Goal: Task Accomplishment & Management: Manage account settings

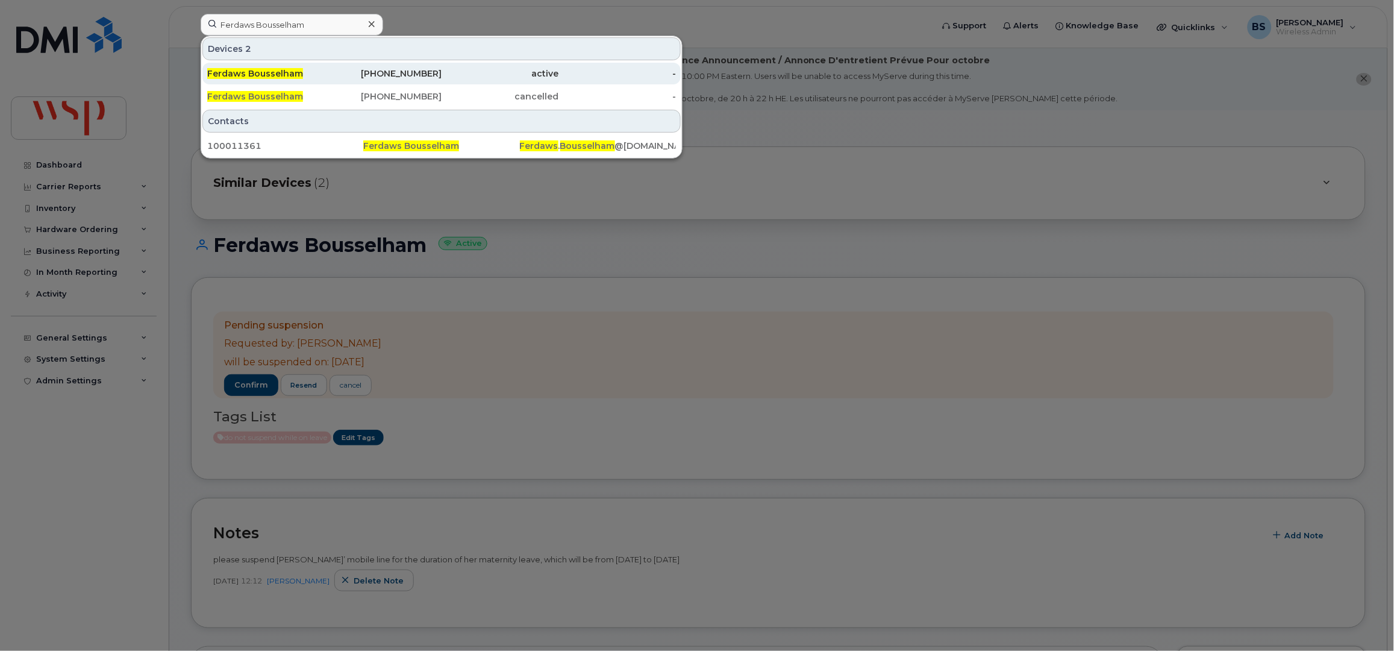
type input "Ferdaws Bousselham"
click at [253, 73] on span "Ferdaws Bousselham" at bounding box center [255, 73] width 96 height 11
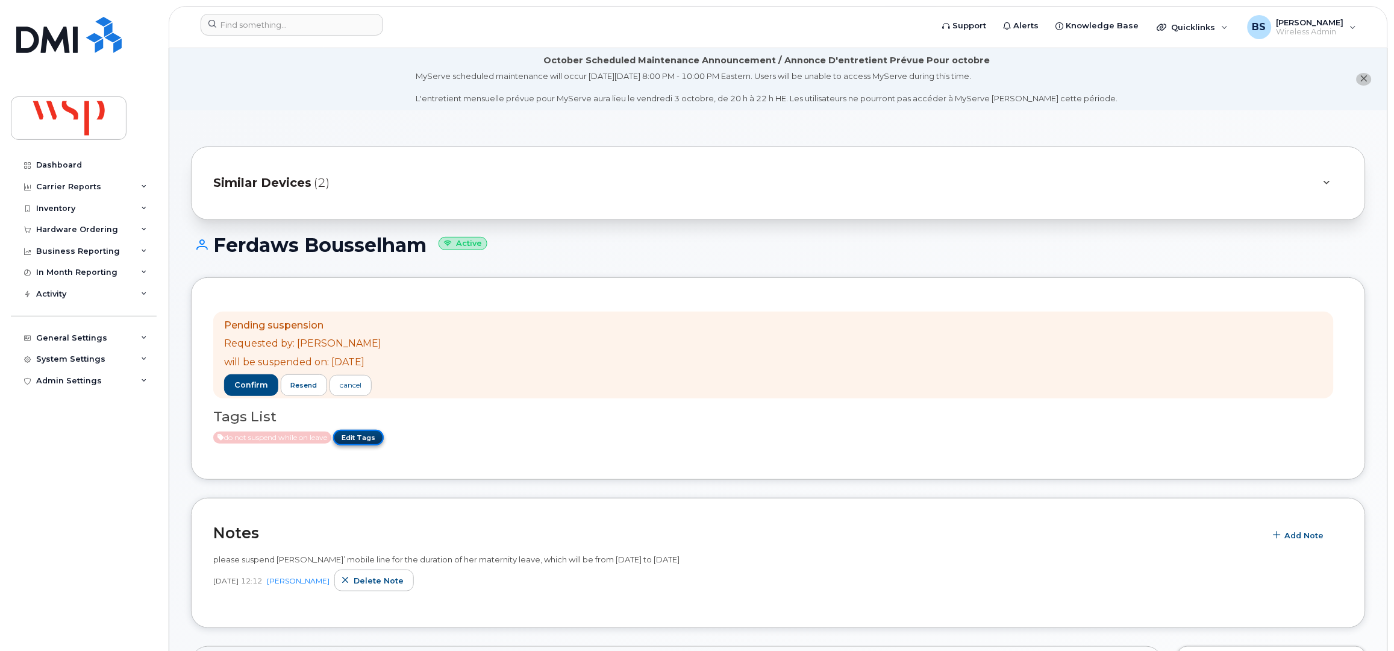
click at [372, 435] on link "Edit Tags" at bounding box center [358, 436] width 51 height 15
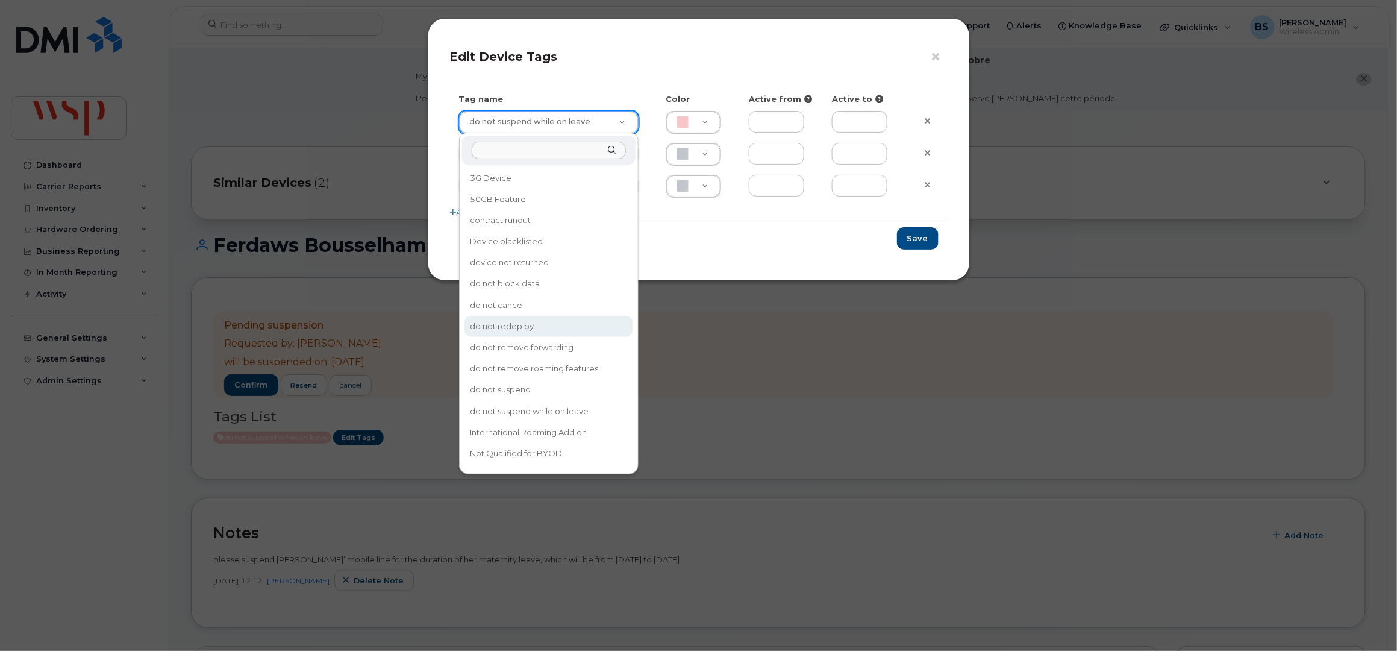
type input "do not redeploy"
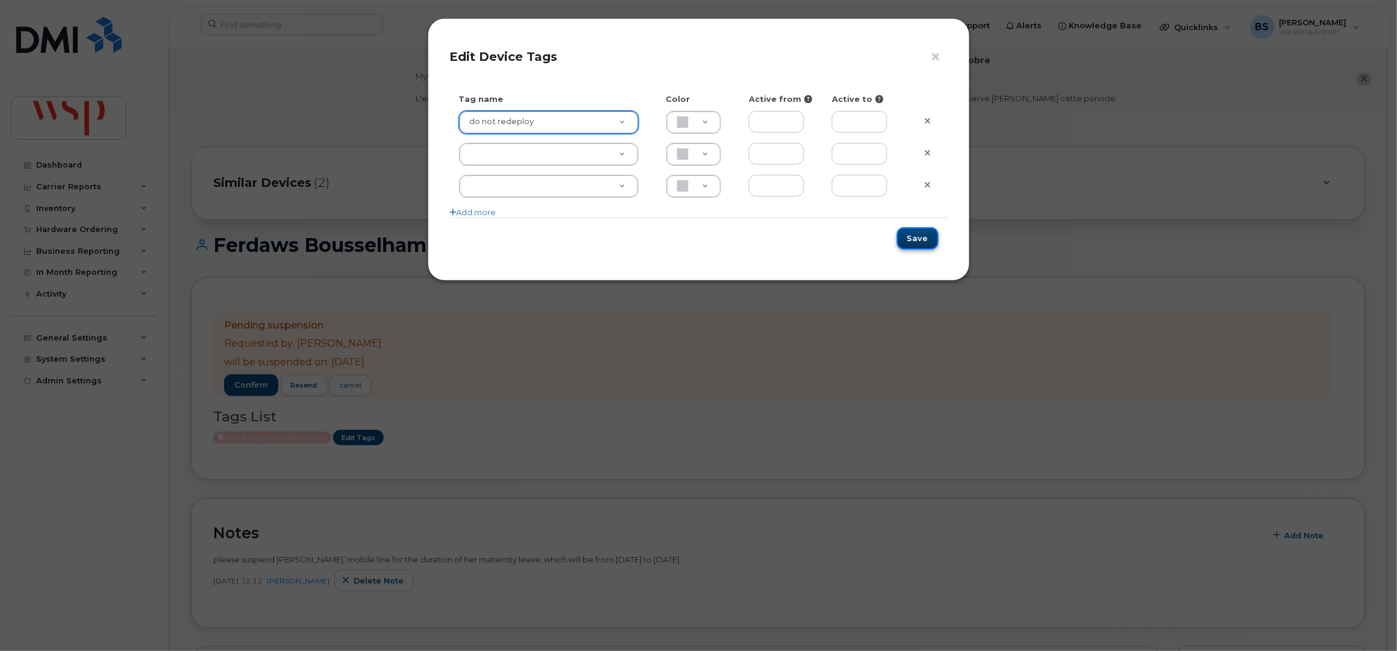
click at [910, 234] on button "Save" at bounding box center [918, 238] width 42 height 22
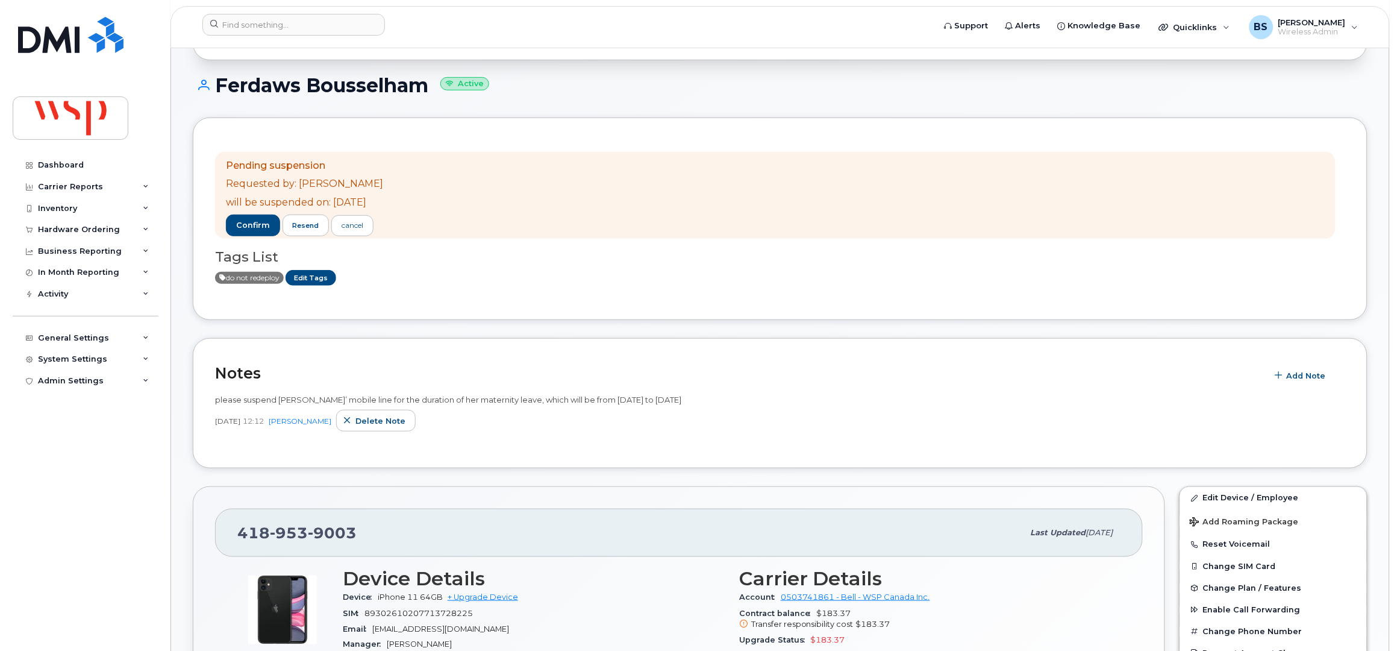
scroll to position [160, 0]
drag, startPoint x: 748, startPoint y: 399, endPoint x: 260, endPoint y: 385, distance: 488.7
click at [250, 385] on div "Notes Add Note please suspend Ferdaws’ mobile line for the duration of her mate…" at bounding box center [778, 402] width 1175 height 131
click at [676, 409] on div "Sep 26, 2025 12:12 Brian Scott Delete note" at bounding box center [778, 420] width 1130 height 22
click at [1316, 376] on span "Add Note" at bounding box center [1304, 374] width 39 height 11
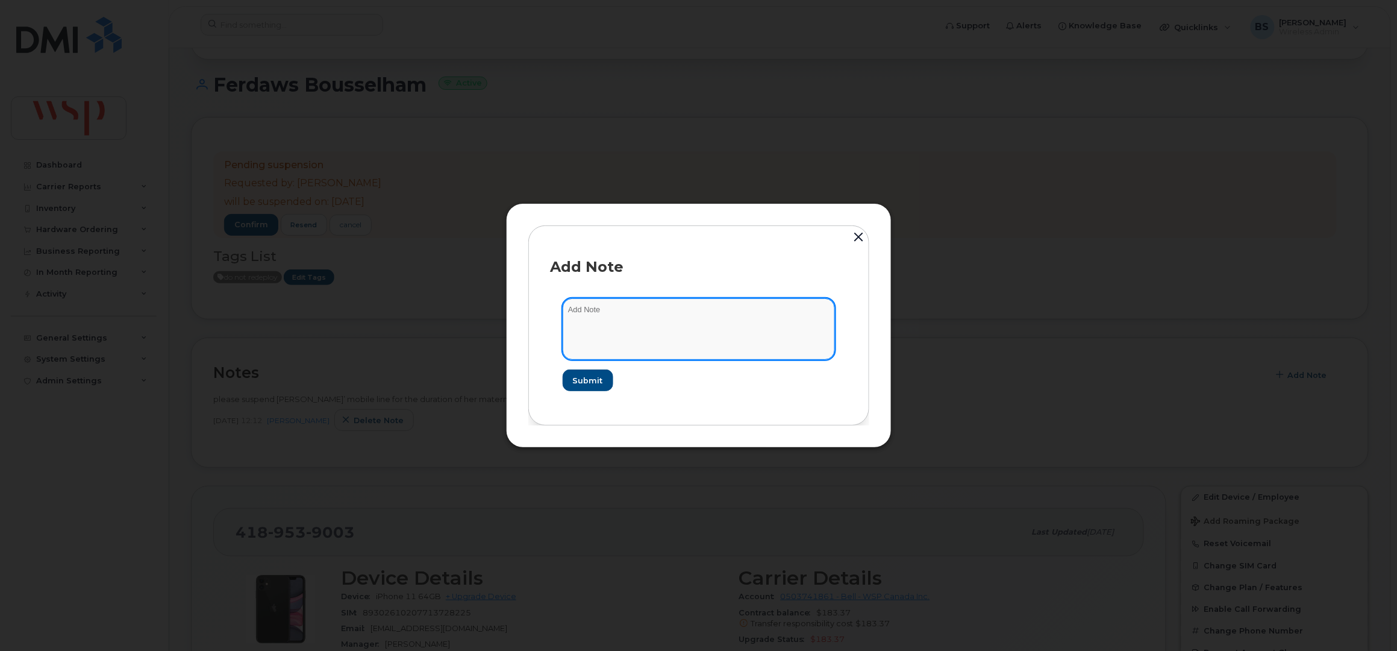
drag, startPoint x: 697, startPoint y: 340, endPoint x: 728, endPoint y: 318, distance: 37.1
click at [698, 340] on textarea at bounding box center [699, 328] width 272 height 61
paste textarea "Just to let you know that Ferdaws will no longer needs the mobile line upon her…"
type textarea "UPDATE: Just to let you know that Ferdaws will no longer needs the mobile line …"
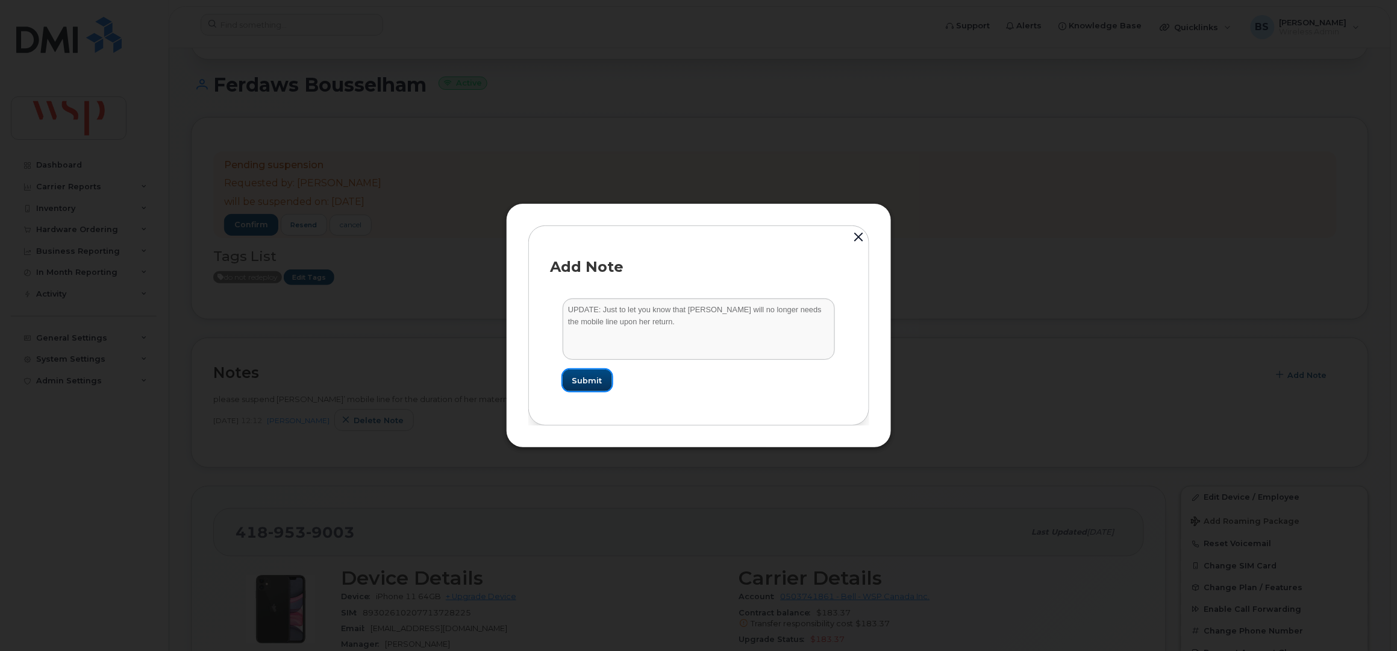
click at [594, 381] on span "Submit" at bounding box center [587, 380] width 30 height 11
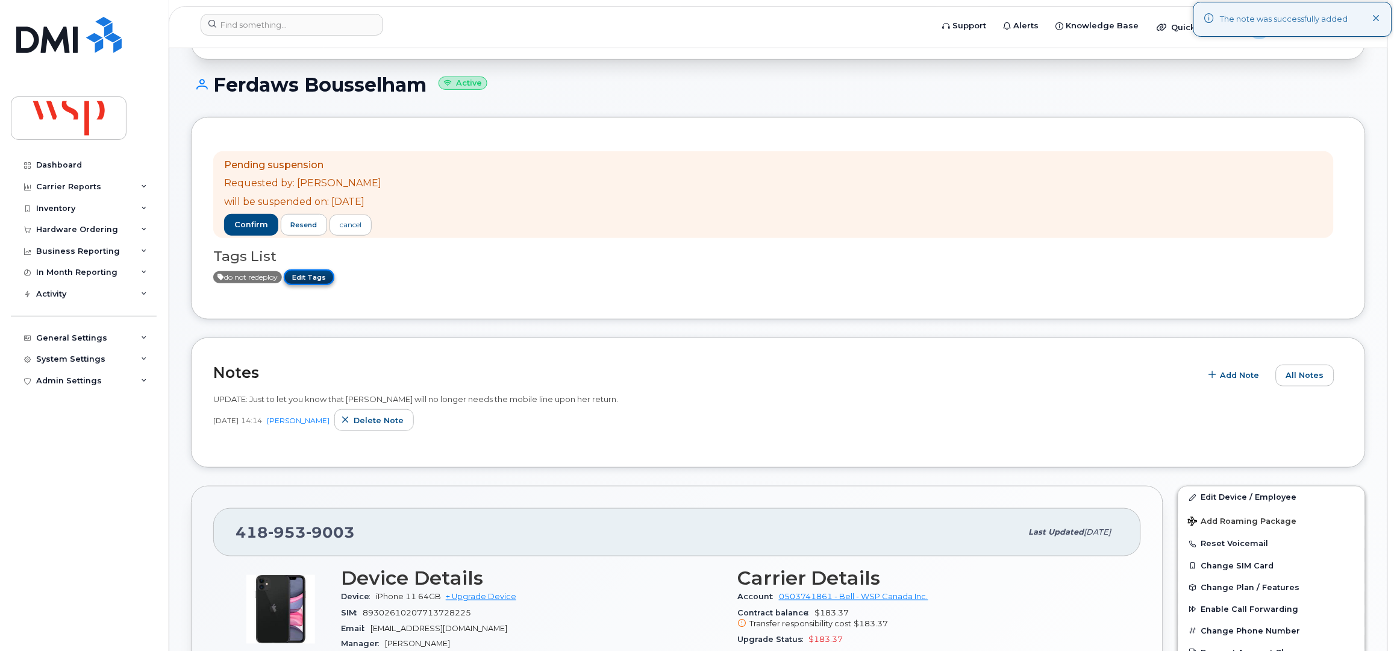
click at [318, 275] on link "Edit Tags" at bounding box center [309, 276] width 51 height 15
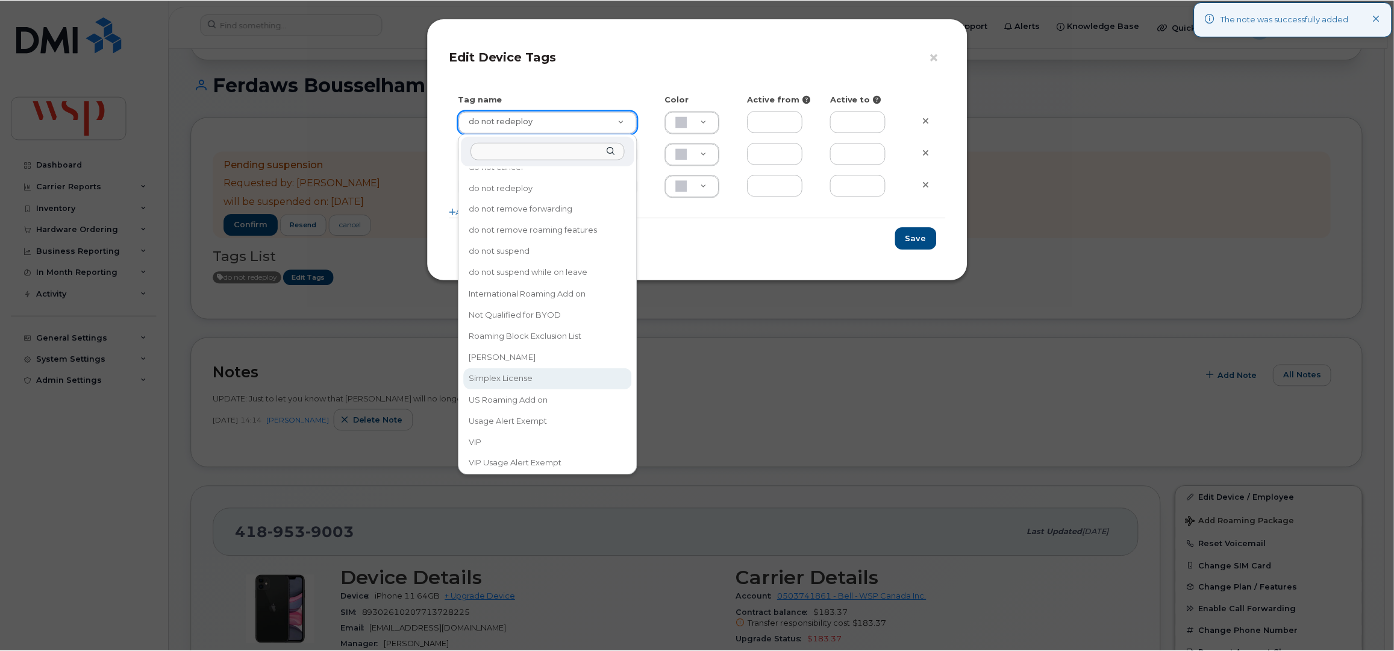
scroll to position [144, 0]
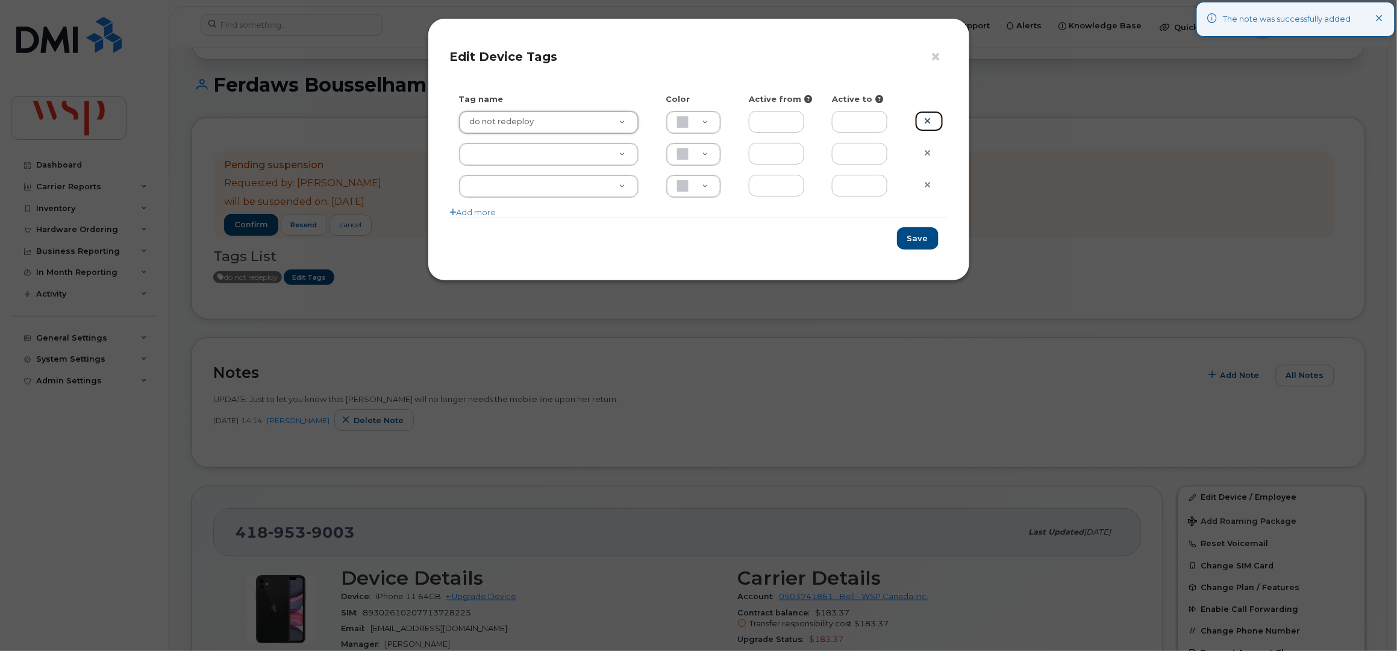
click at [930, 120] on icon at bounding box center [928, 120] width 7 height 9
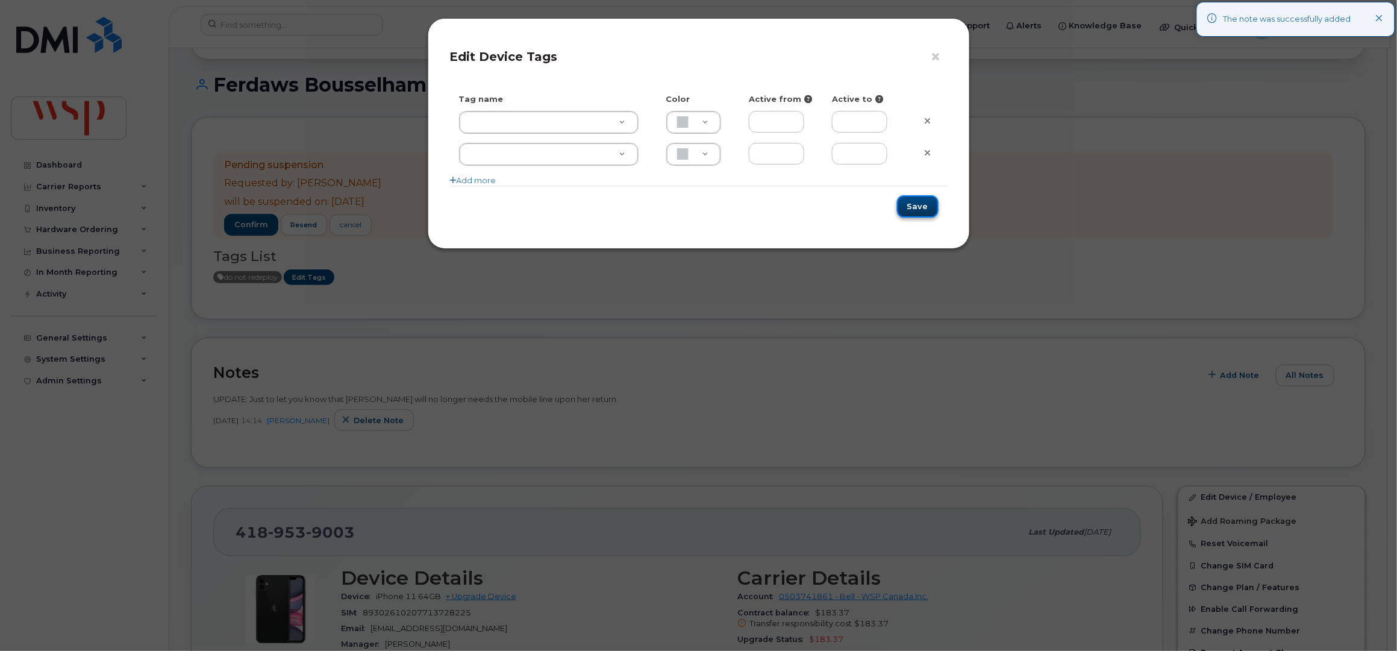
click at [923, 202] on button "Save" at bounding box center [918, 206] width 42 height 22
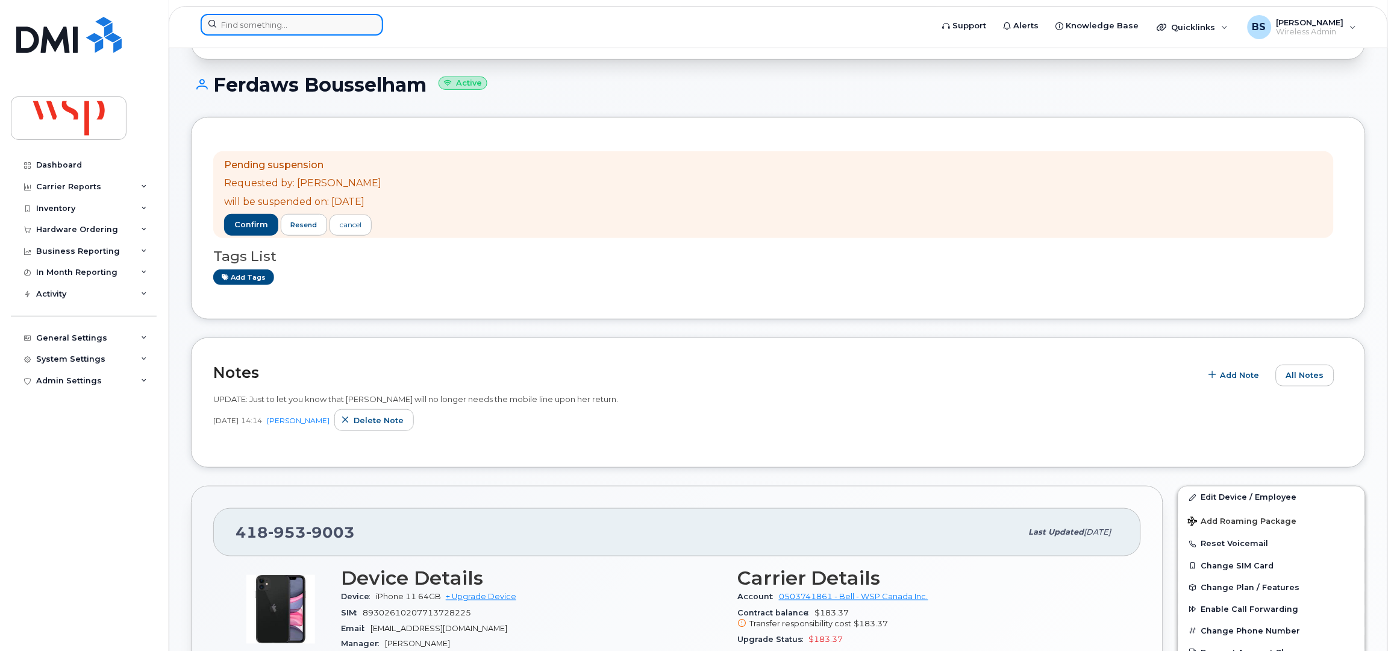
click at [289, 32] on input at bounding box center [292, 25] width 183 height 22
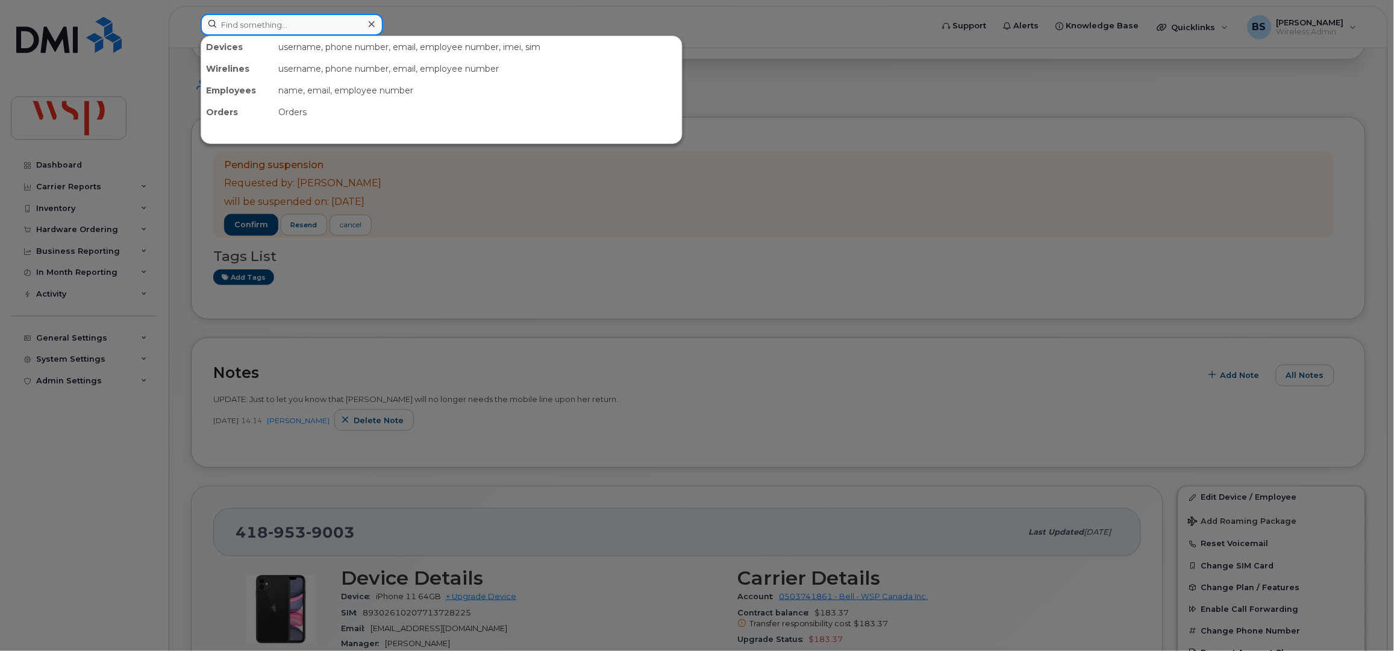
paste input "[PERSON_NAME]"
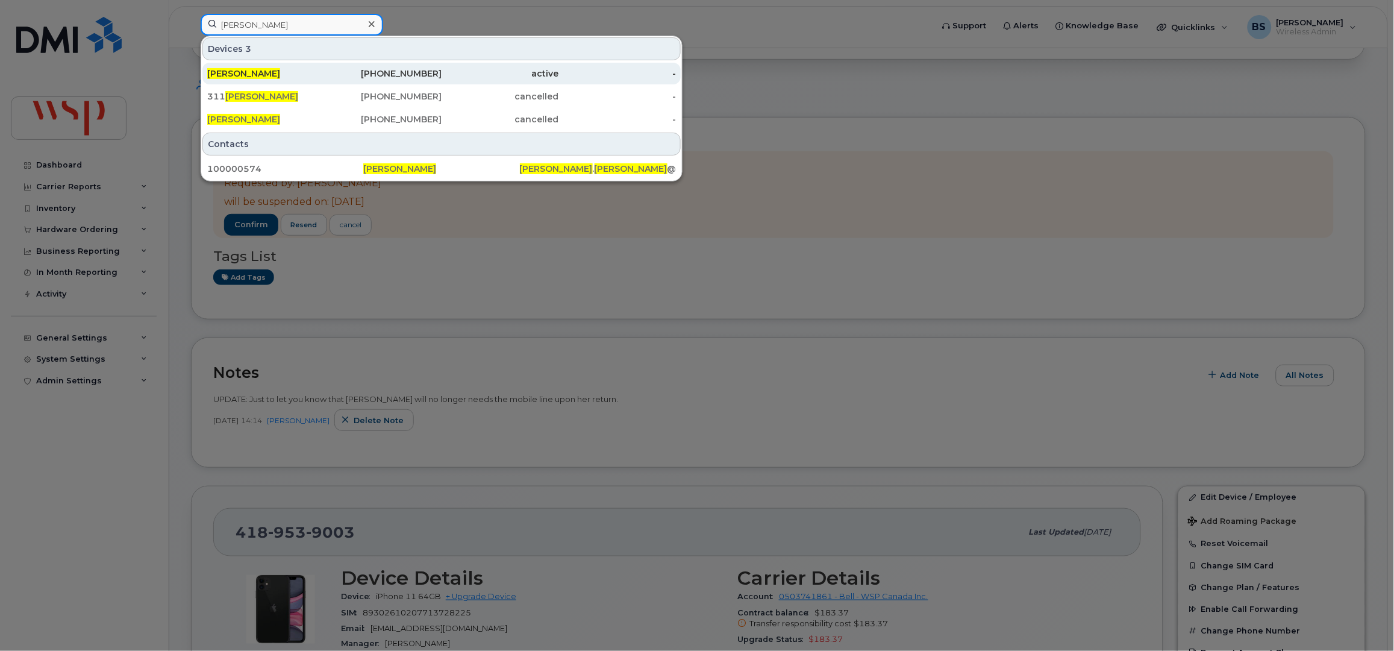
type input "[PERSON_NAME]"
click at [249, 71] on span "[PERSON_NAME]" at bounding box center [243, 73] width 73 height 11
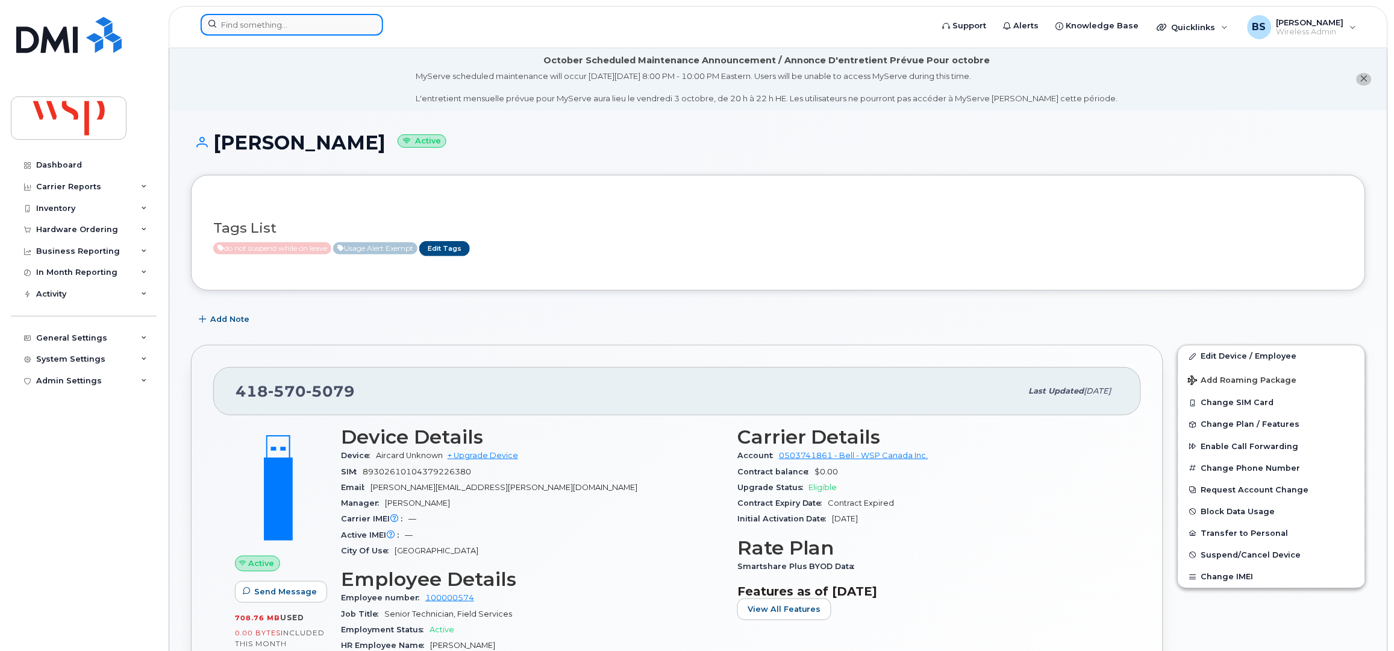
click at [267, 24] on input at bounding box center [292, 25] width 183 height 22
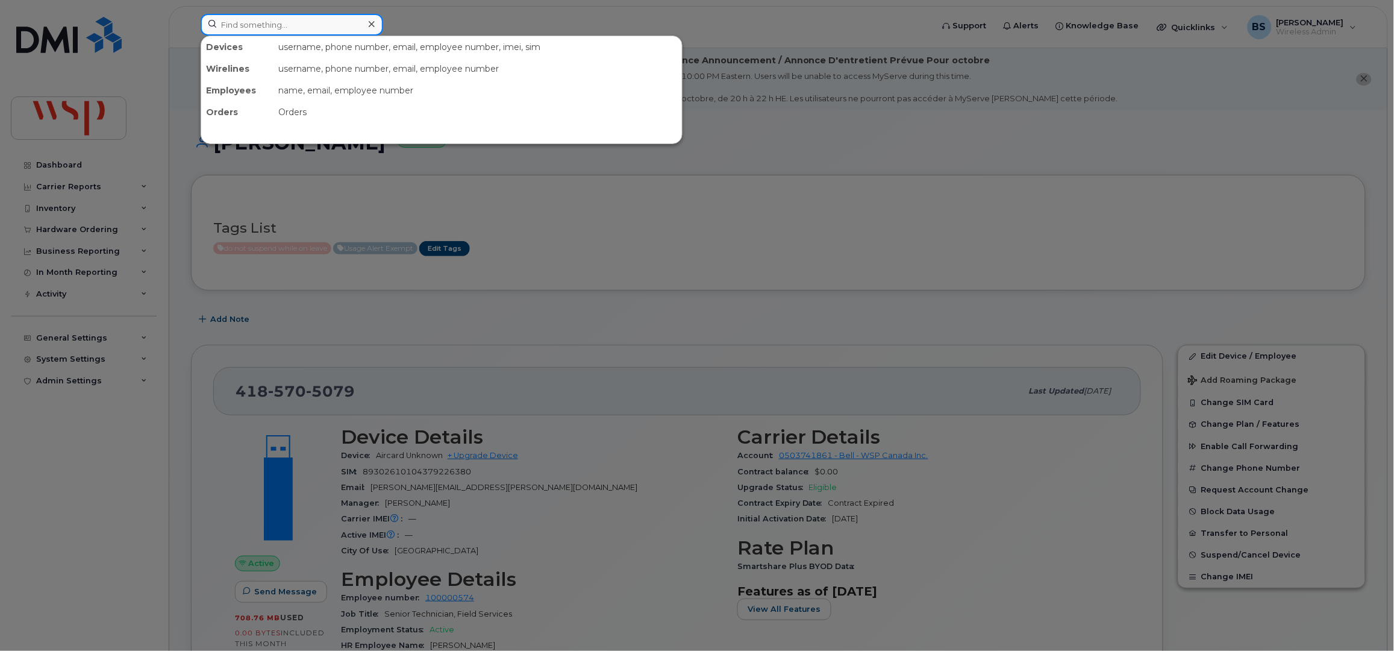
click at [284, 28] on input at bounding box center [292, 25] width 183 height 22
paste input "2263785549"
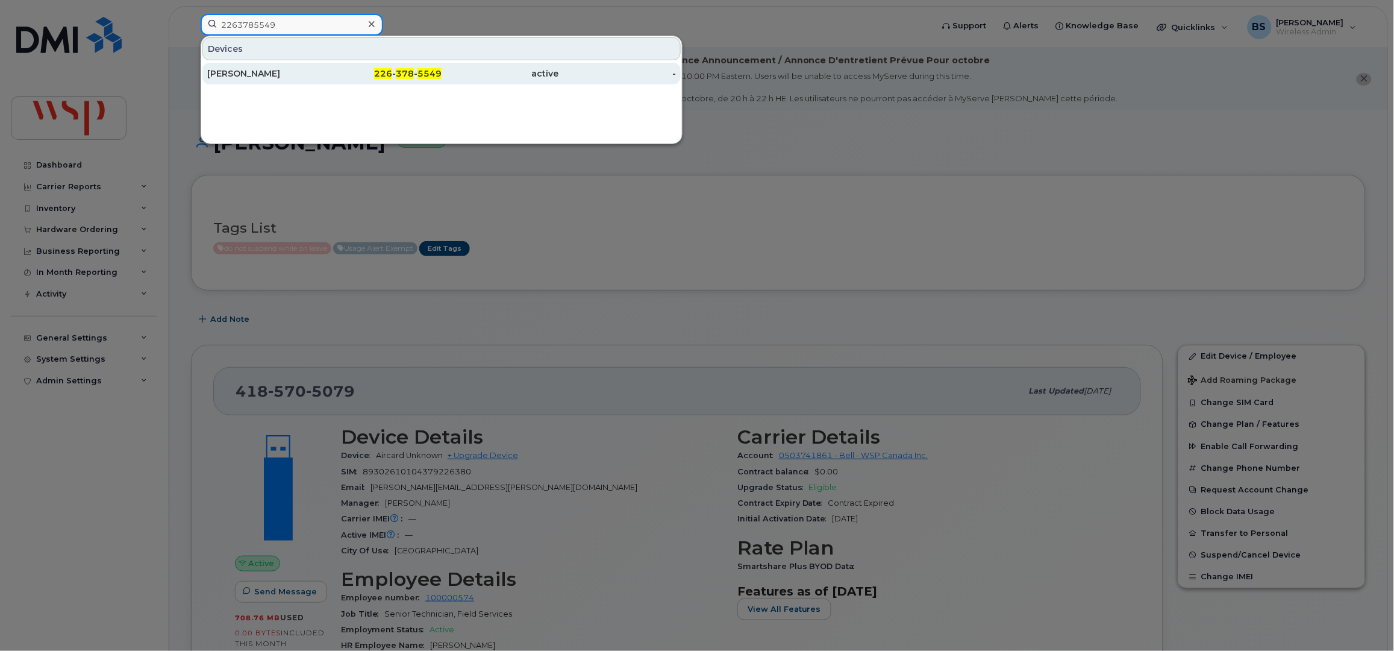
type input "2263785549"
click at [247, 74] on div "Richard Mccracken" at bounding box center [265, 73] width 117 height 12
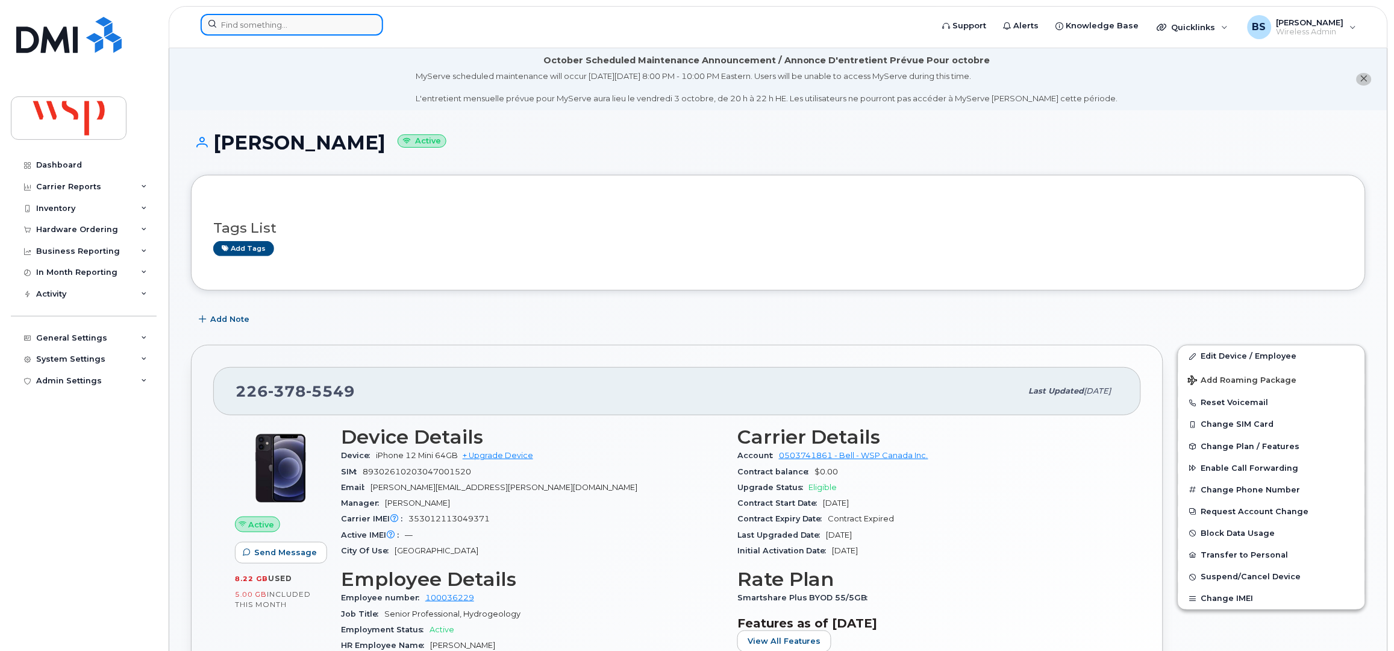
drag, startPoint x: 312, startPoint y: 24, endPoint x: 306, endPoint y: 23, distance: 6.1
click at [311, 24] on input at bounding box center [292, 25] width 183 height 22
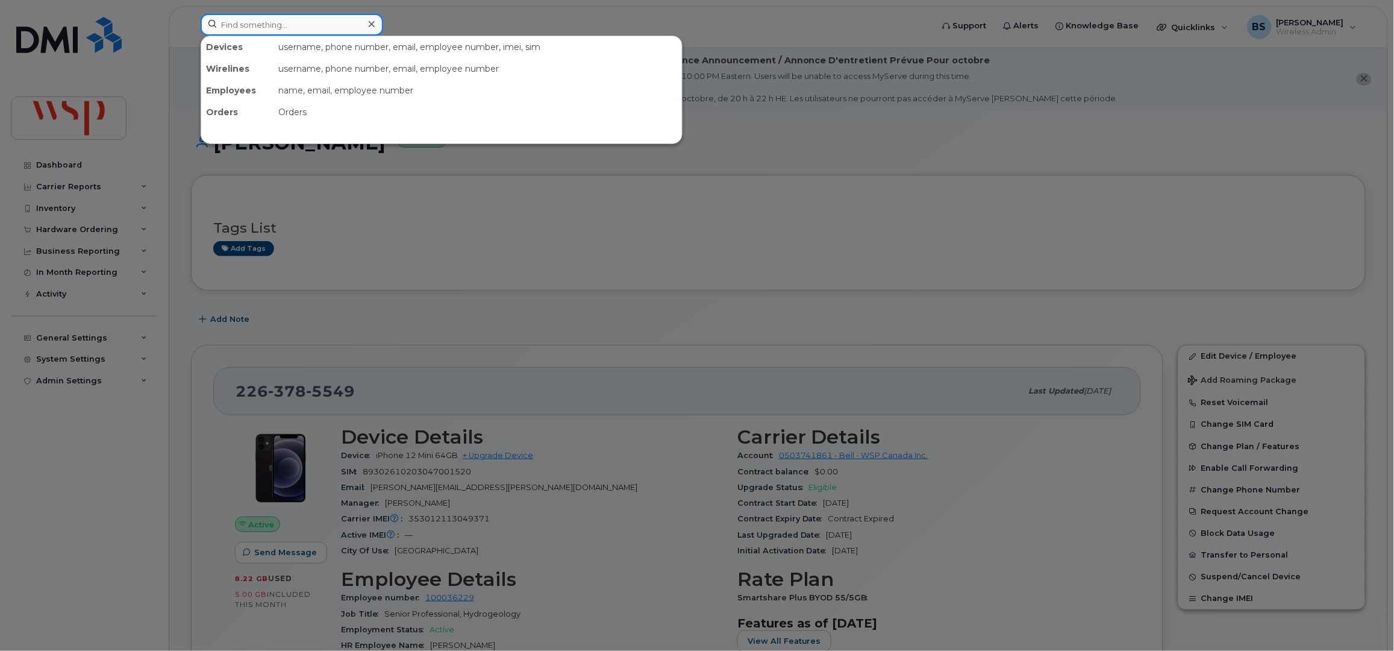
paste input "Sara Barakat"
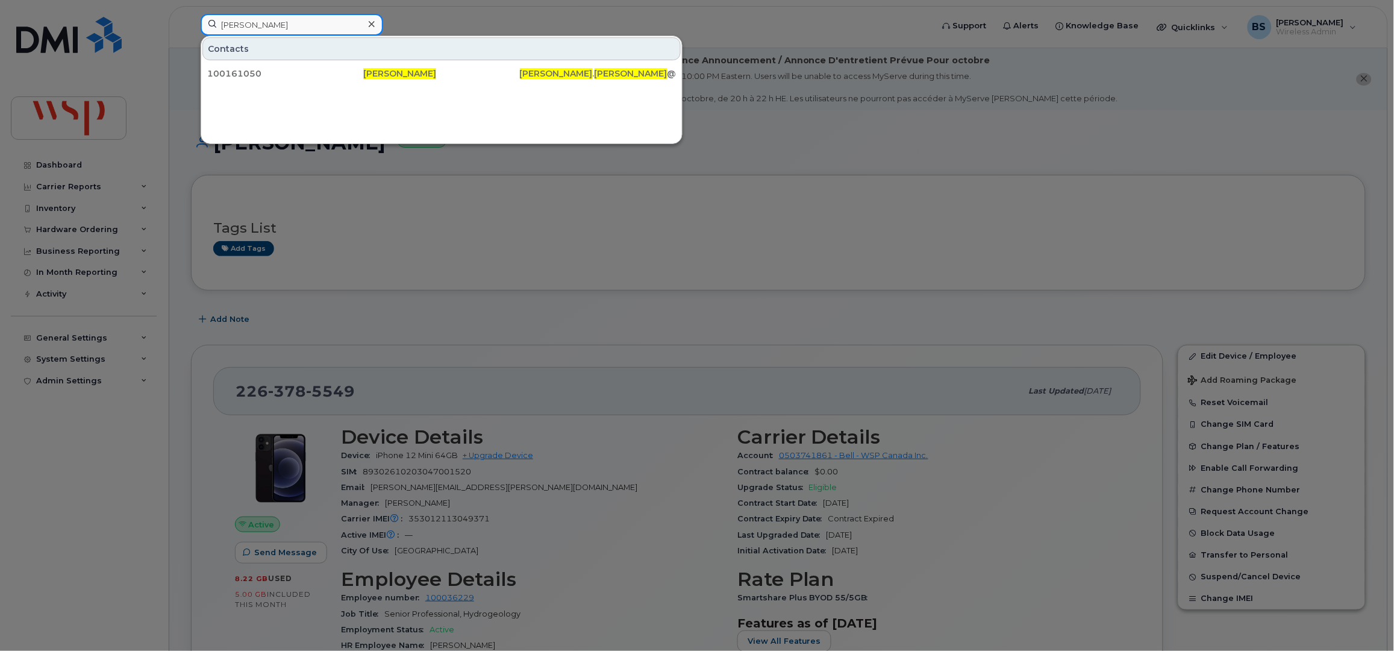
drag, startPoint x: 218, startPoint y: 26, endPoint x: 97, endPoint y: 13, distance: 121.7
click at [191, 14] on div "Sara Barakat Contacts 100161050 Sara Barakat Sara . Barakat @wsp.com" at bounding box center [562, 27] width 743 height 27
paste input "418-564-5794"
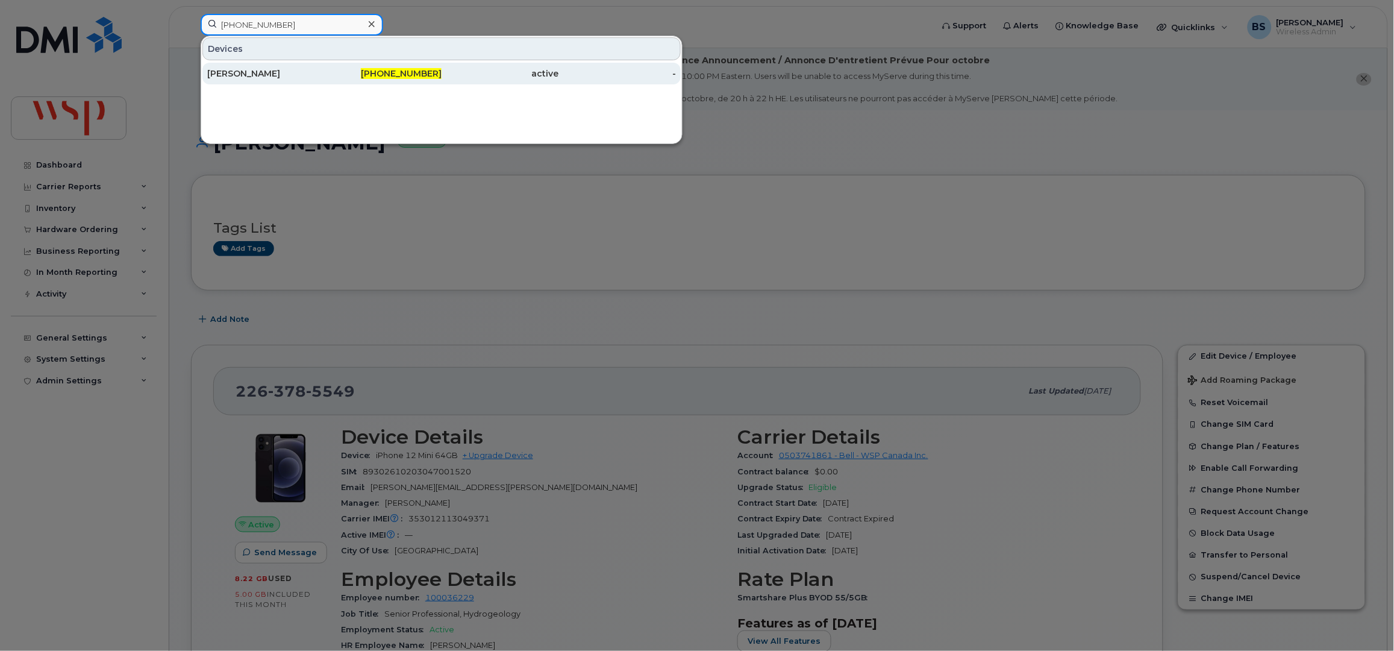
type input "418-564-5794"
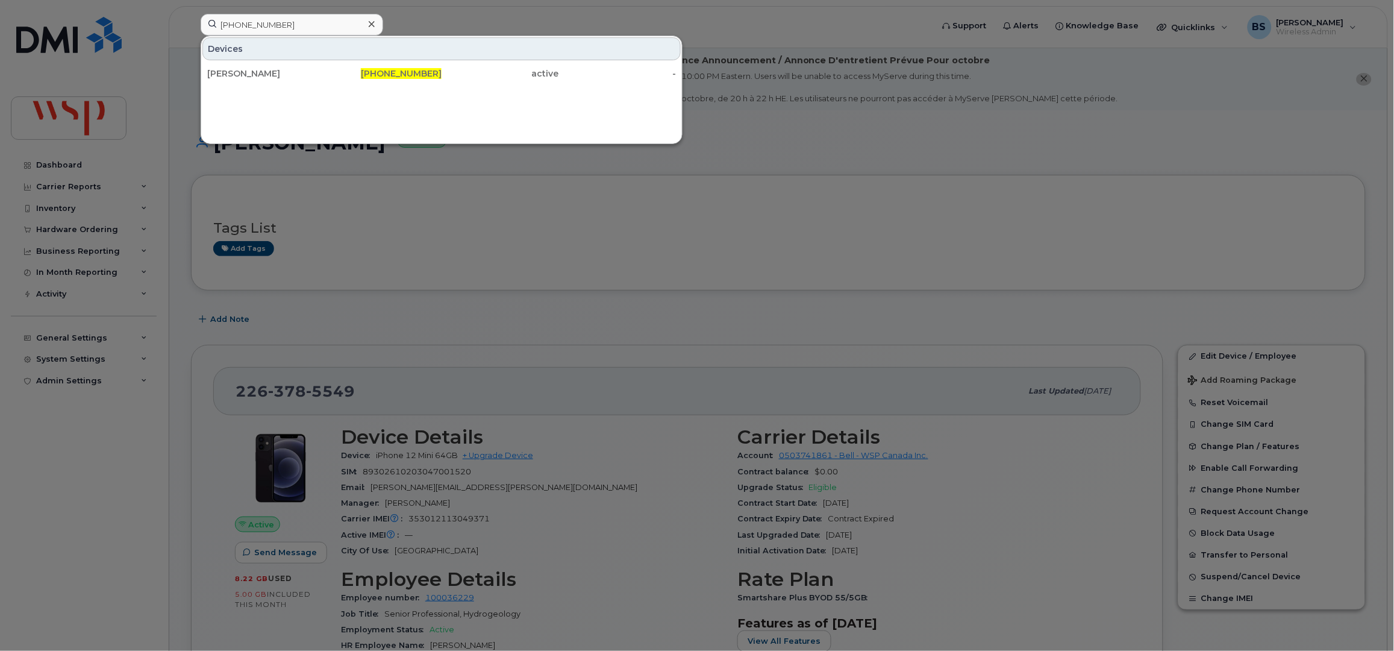
drag, startPoint x: 239, startPoint y: 70, endPoint x: 442, endPoint y: 161, distance: 222.2
click at [239, 70] on div "Cédric Poirier" at bounding box center [265, 73] width 117 height 12
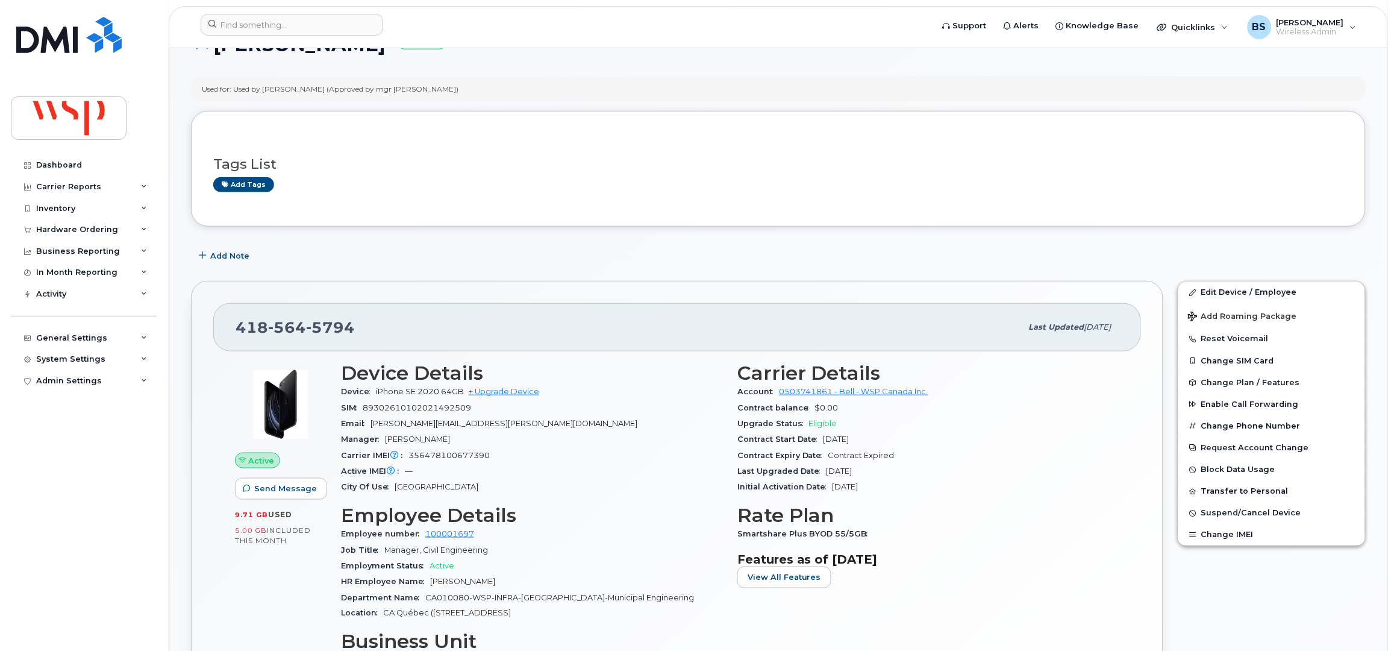
scroll to position [240, 0]
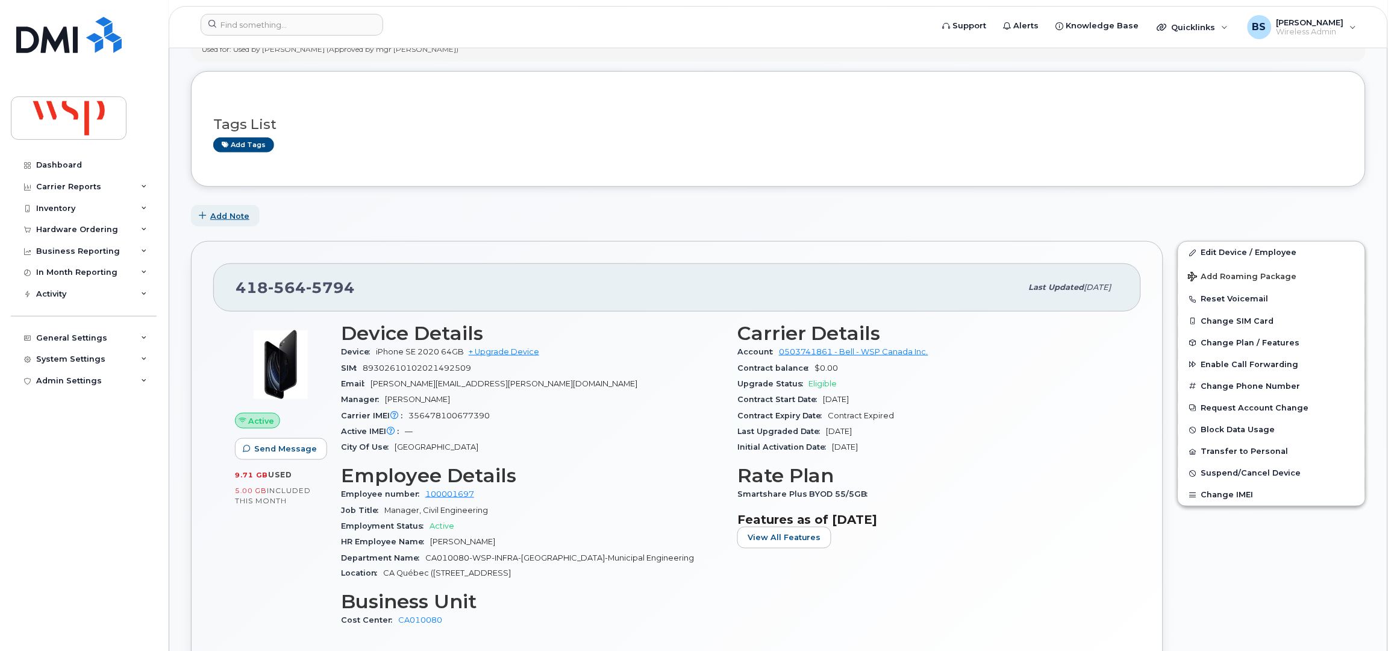
click at [223, 215] on span "Add Note" at bounding box center [229, 215] width 39 height 11
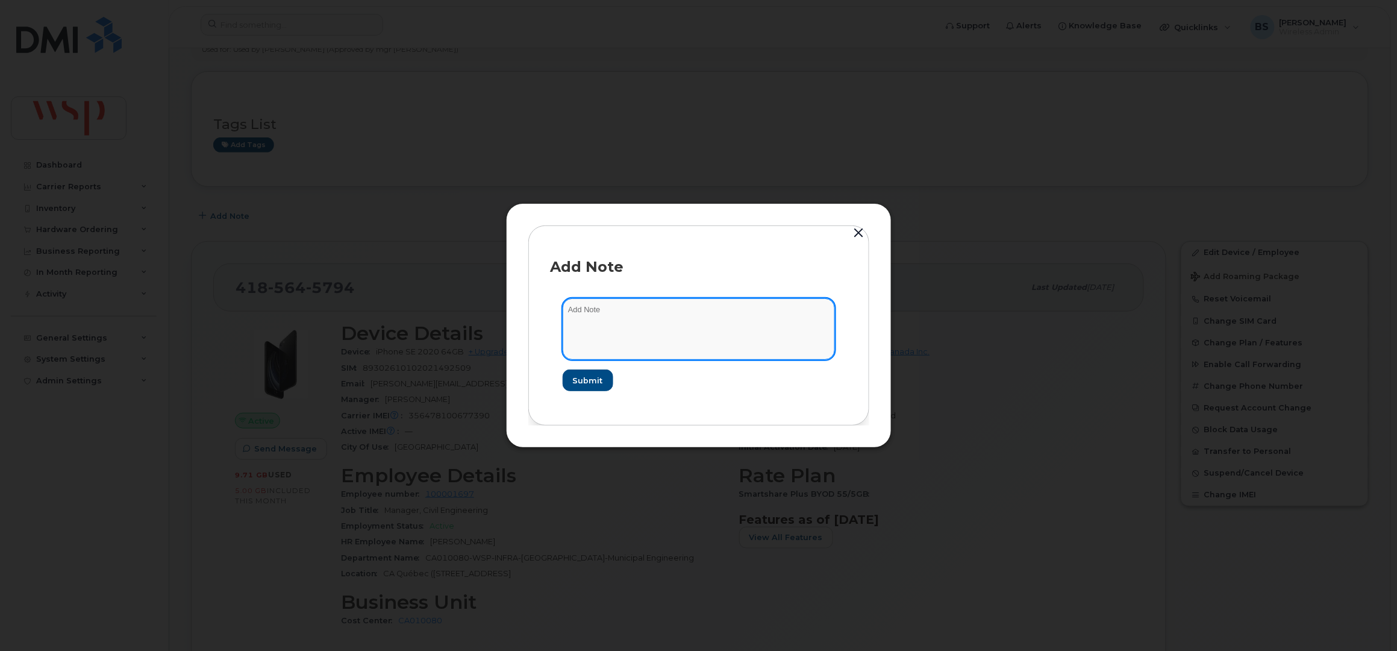
click at [634, 317] on textarea at bounding box center [699, 328] width 272 height 61
type textarea "asked Solutisa to port out"
click at [853, 228] on button "button" at bounding box center [859, 233] width 18 height 17
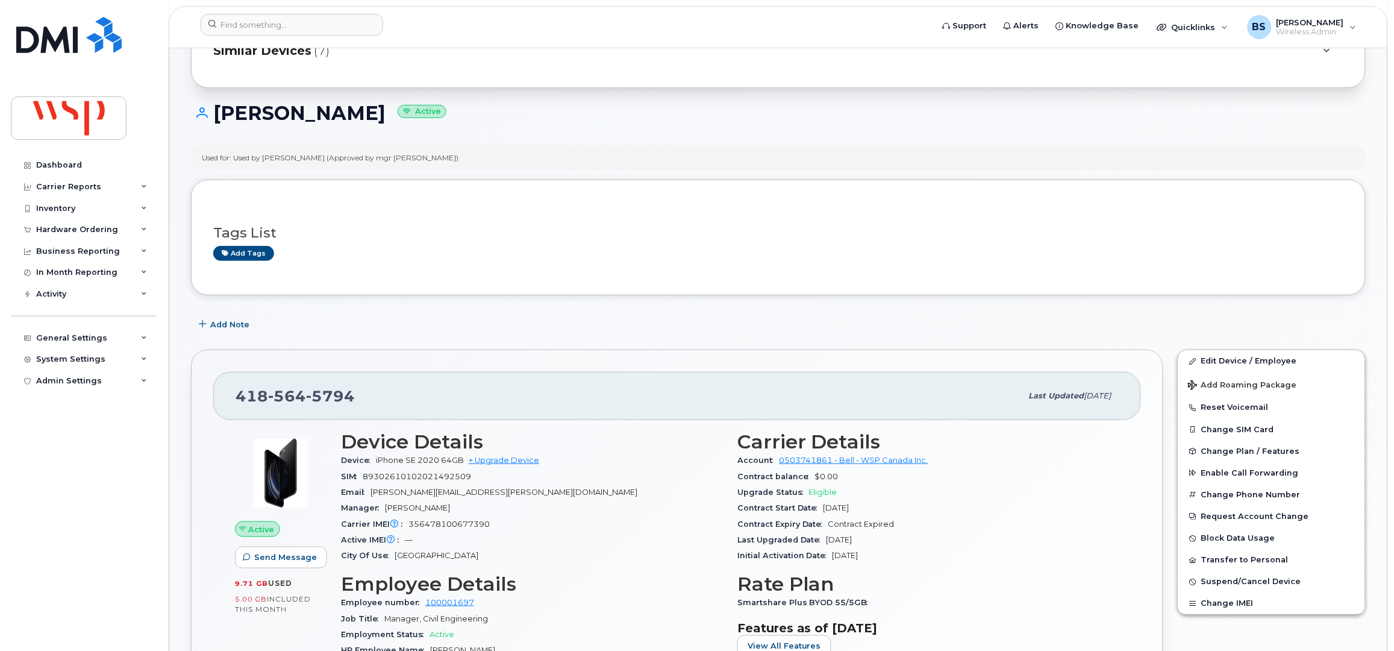
scroll to position [0, 0]
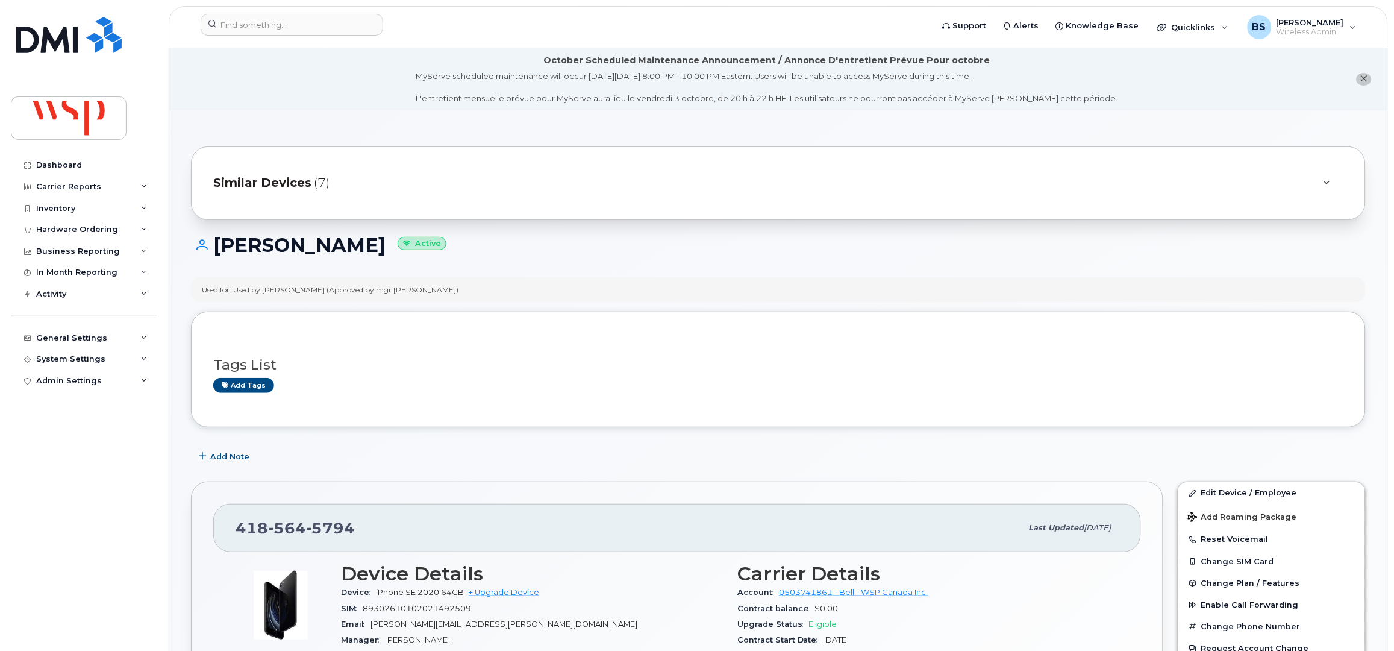
click at [273, 289] on div "Used for: Used by Daniel Roy (Approved by mgr Anne Chevrier)" at bounding box center [330, 289] width 257 height 10
click at [293, 288] on div "Used for: Used by Daniel Roy (Approved by mgr Anne Chevrier)" at bounding box center [330, 289] width 257 height 10
copy div "[PERSON_NAME]"
click at [1206, 491] on link "Edit Device / Employee" at bounding box center [1271, 493] width 187 height 22
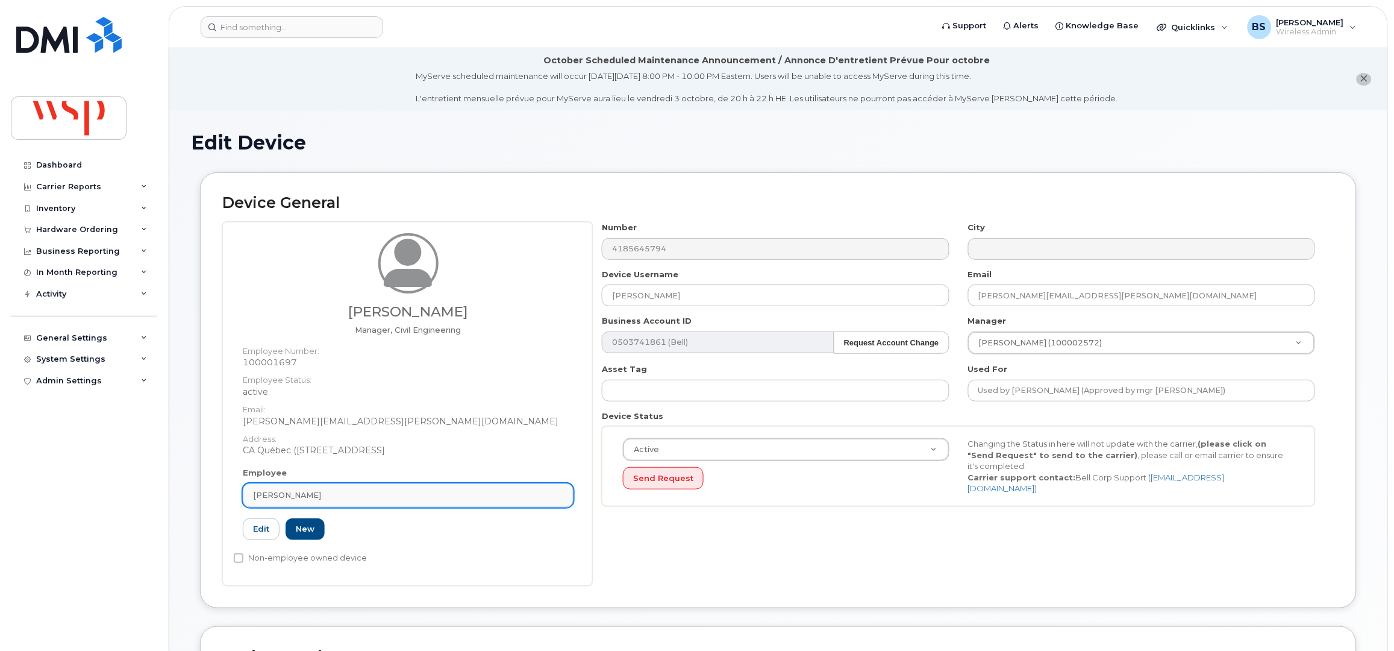
click at [335, 497] on div "[PERSON_NAME]" at bounding box center [408, 494] width 310 height 11
paste input "[PERSON_NAME]"
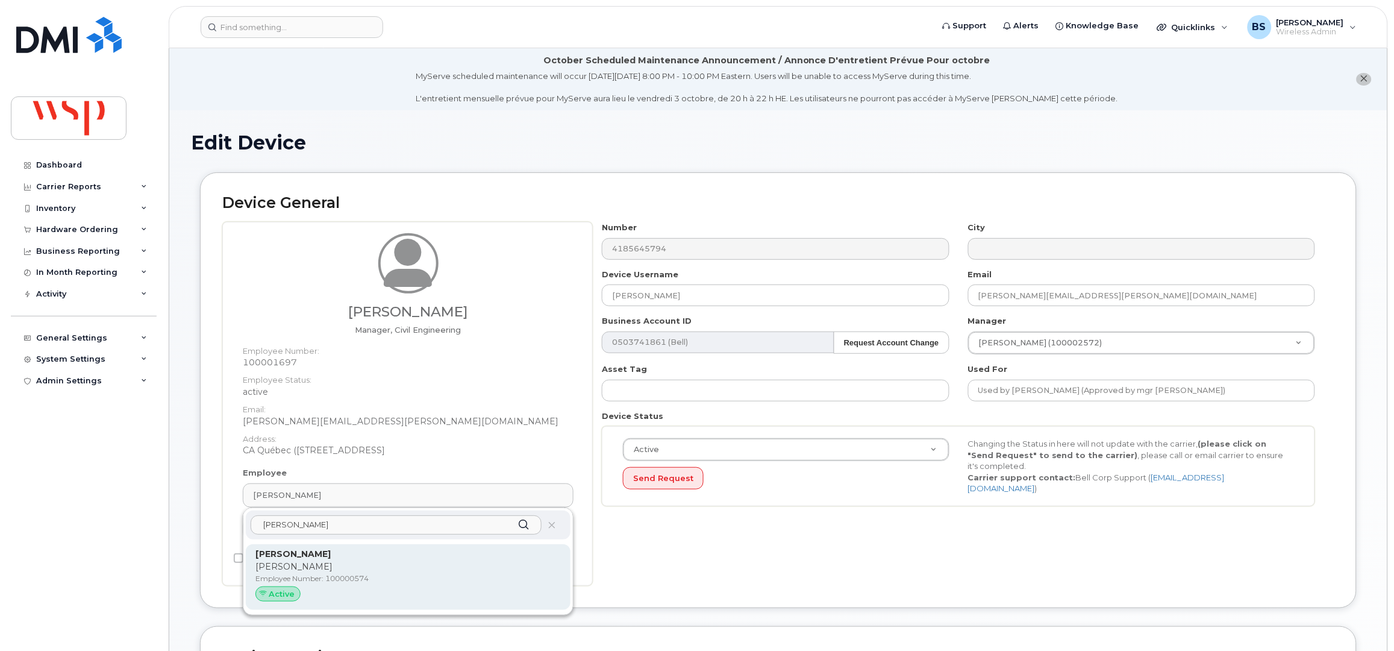
type input "[PERSON_NAME]"
click at [302, 550] on strong "[PERSON_NAME]" at bounding box center [292, 553] width 75 height 11
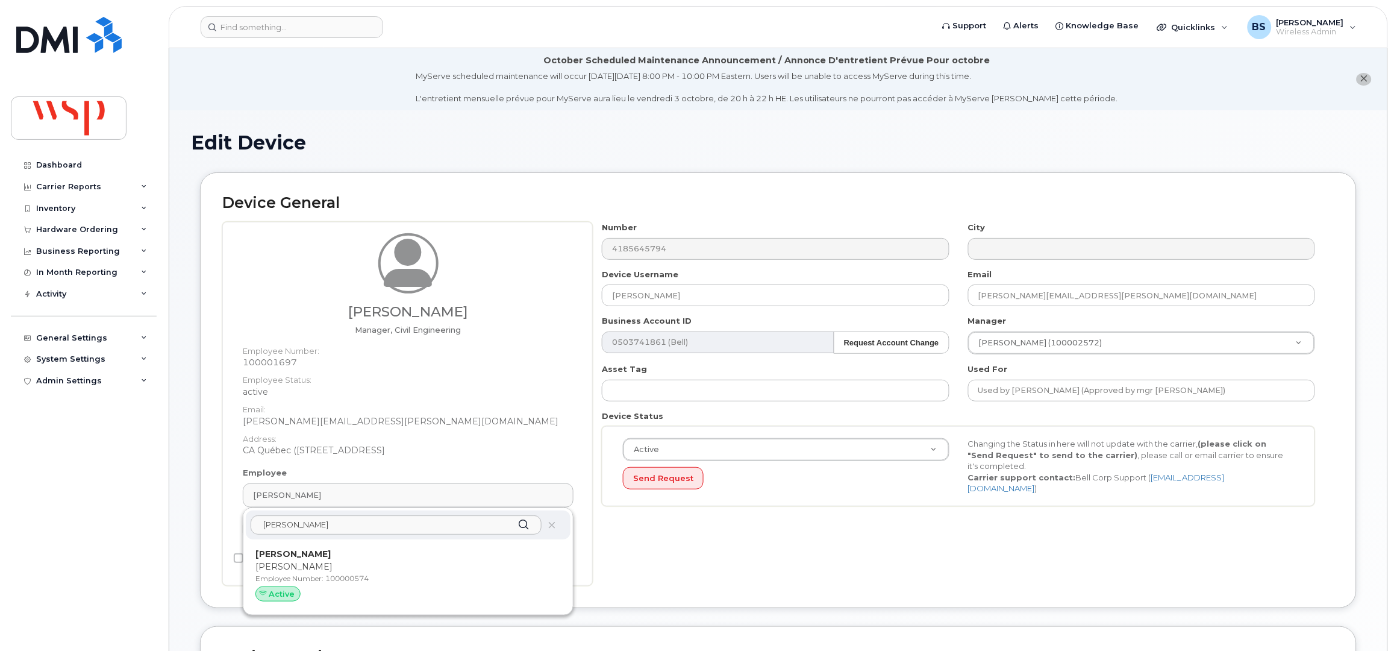
type input "100000574"
type input "[PERSON_NAME]"
type input "daniel.roy@wsp.com"
type input "5769890"
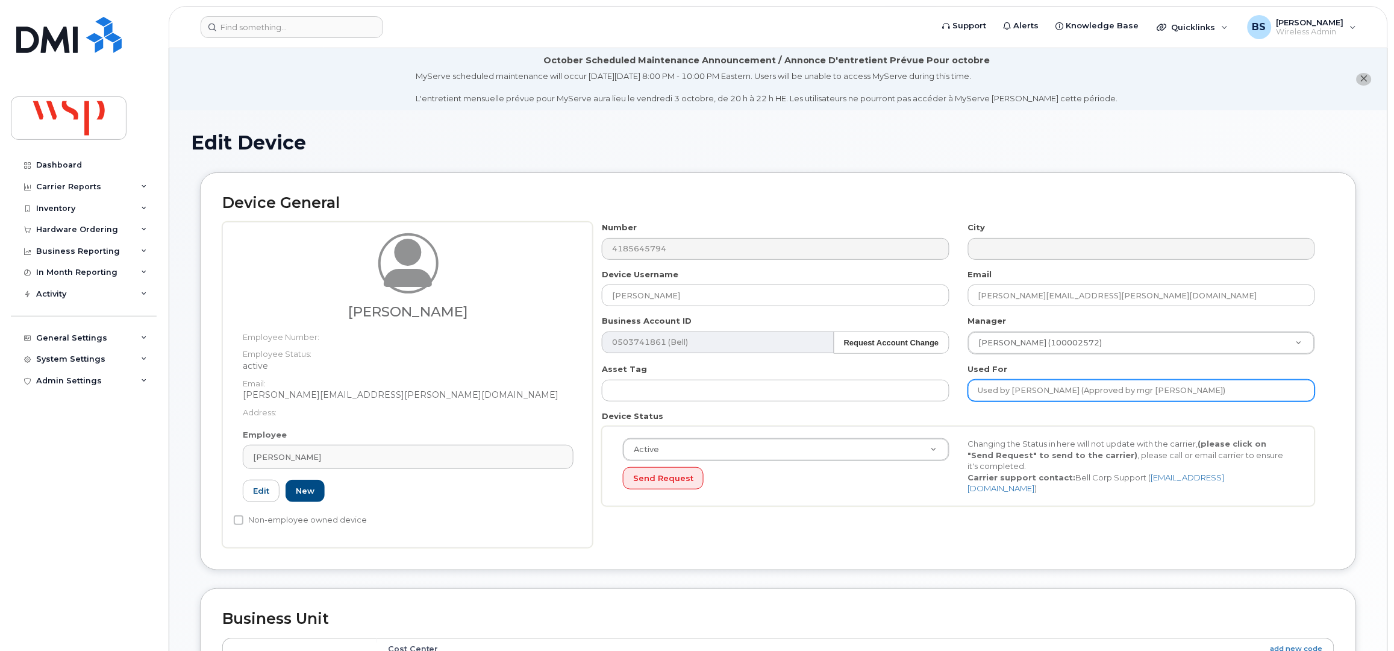
click at [1226, 396] on input "Used by Daniel Roy (Approved by mgr Anne Chevrier)" at bounding box center [1141, 390] width 347 height 22
paste input "[PERSON_NAME]"
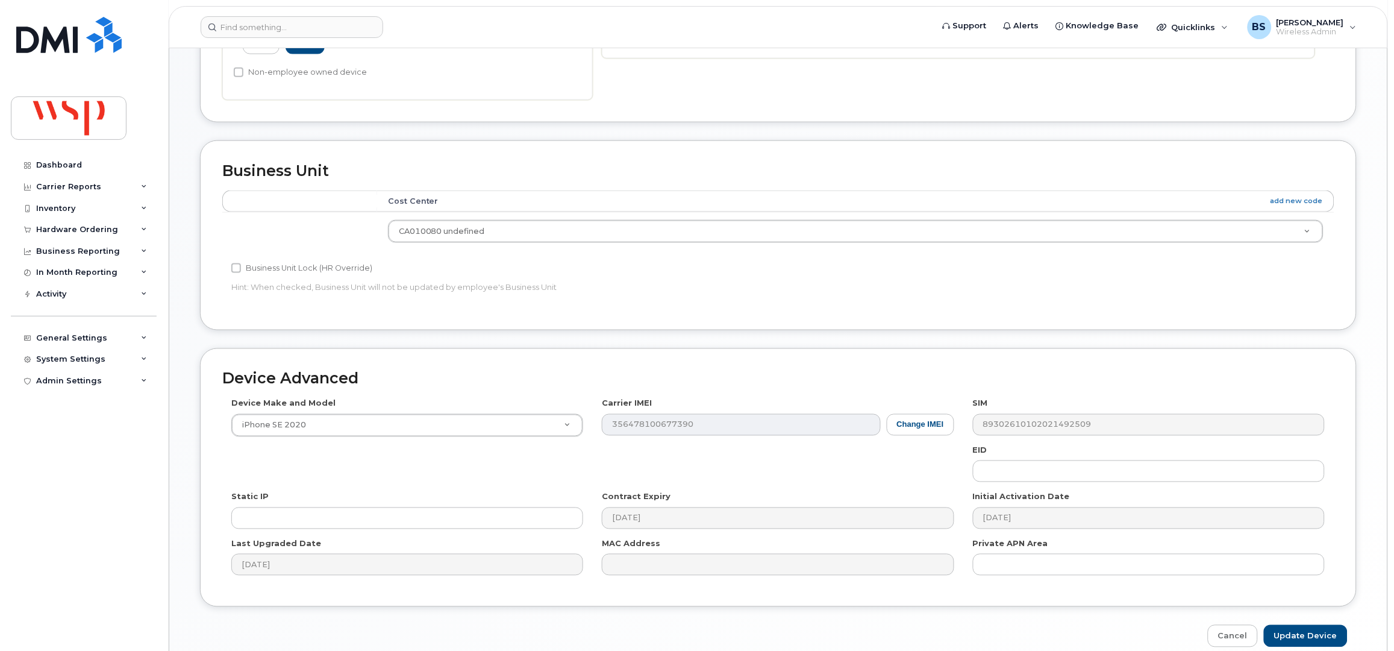
scroll to position [506, 0]
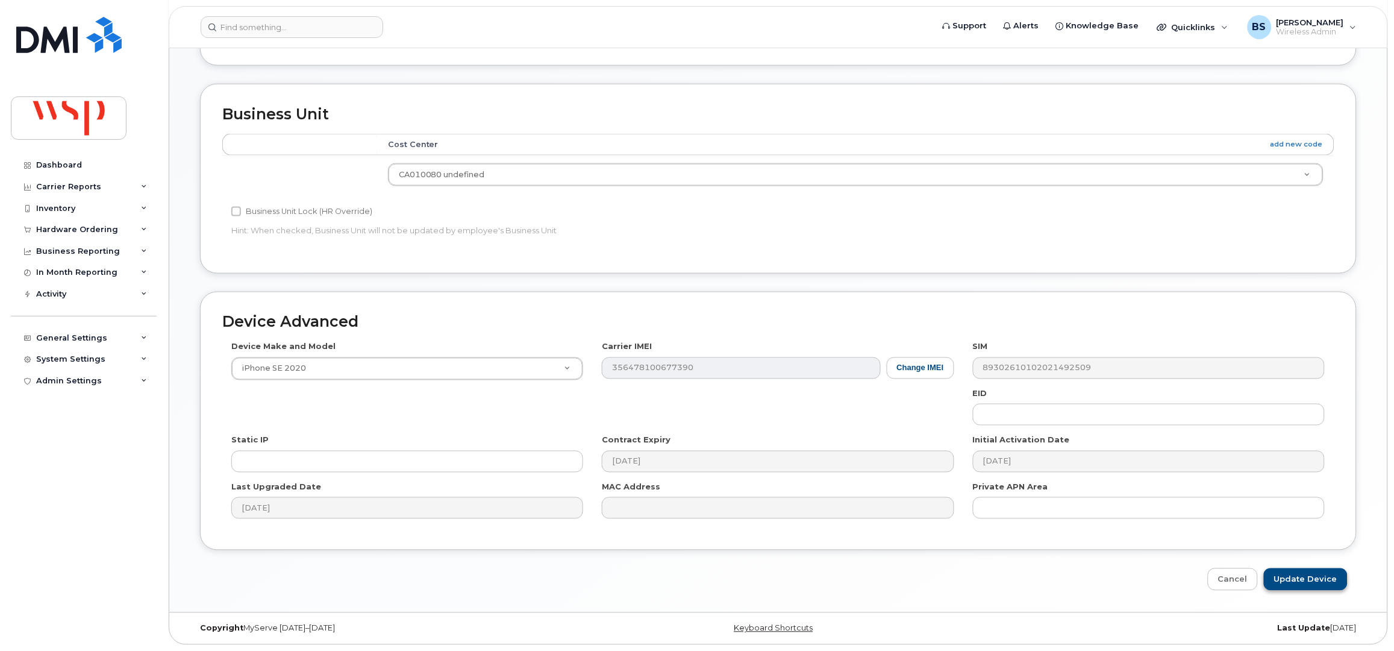
type input "Used by Daniel Roy (Approved by mgr Anne Chevrier); Daniel Roy"
click at [1309, 578] on input "Update Device" at bounding box center [1306, 579] width 84 height 22
type input "Saving..."
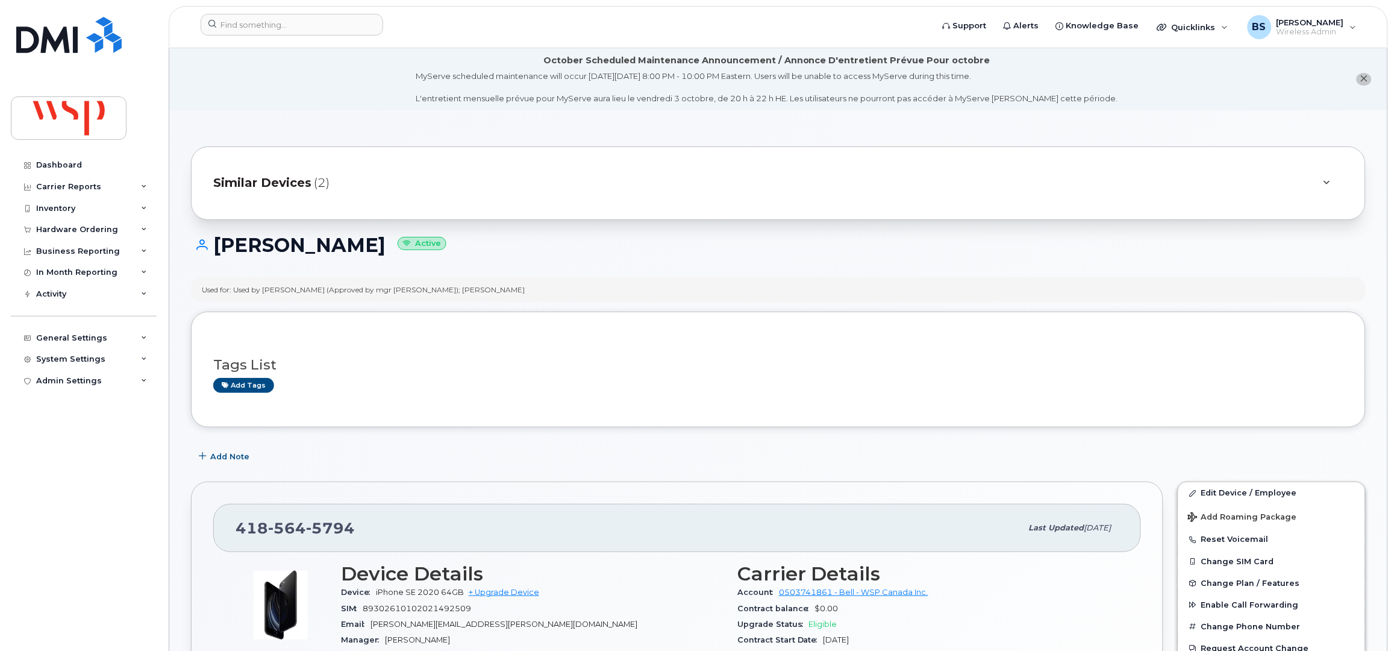
click at [1269, 183] on div "Similar Devices (2)" at bounding box center [761, 183] width 1096 height 29
